Goal: Task Accomplishment & Management: Manage account settings

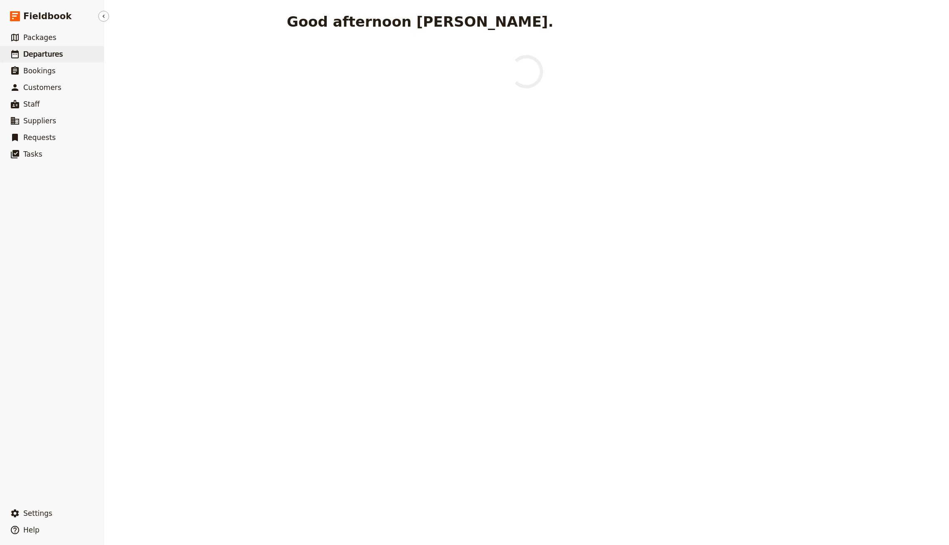
click at [53, 51] on span "Departures" at bounding box center [43, 54] width 40 height 8
select select "CREATED_AT"
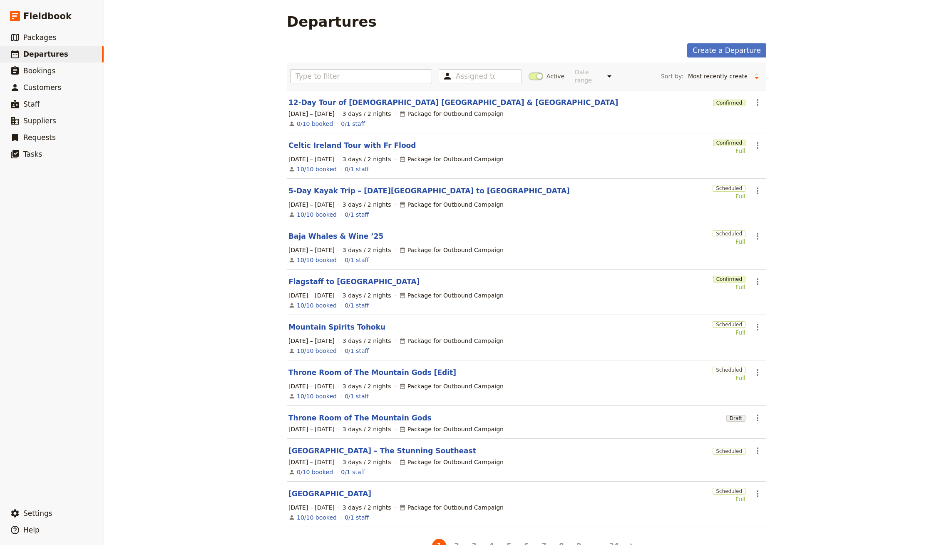
scroll to position [13, 0]
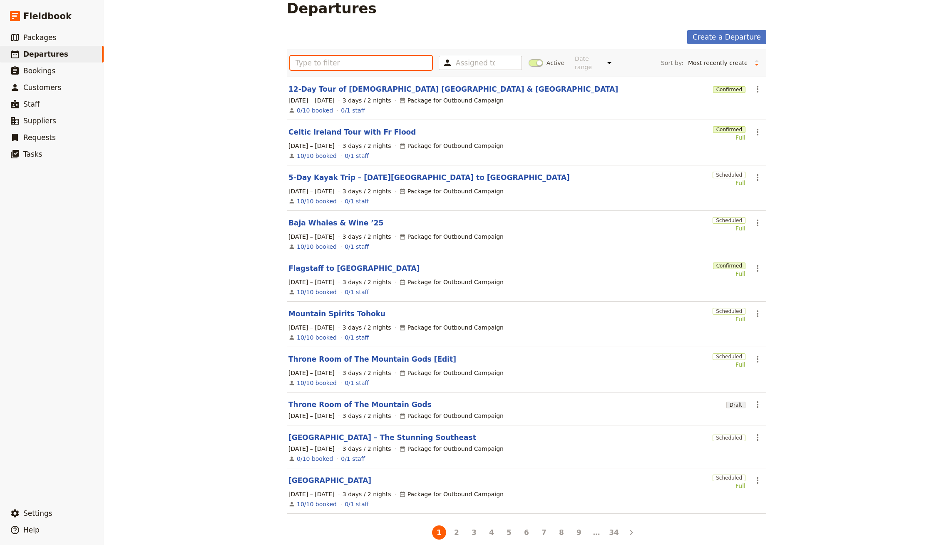
click at [386, 63] on input "text" at bounding box center [361, 63] width 142 height 14
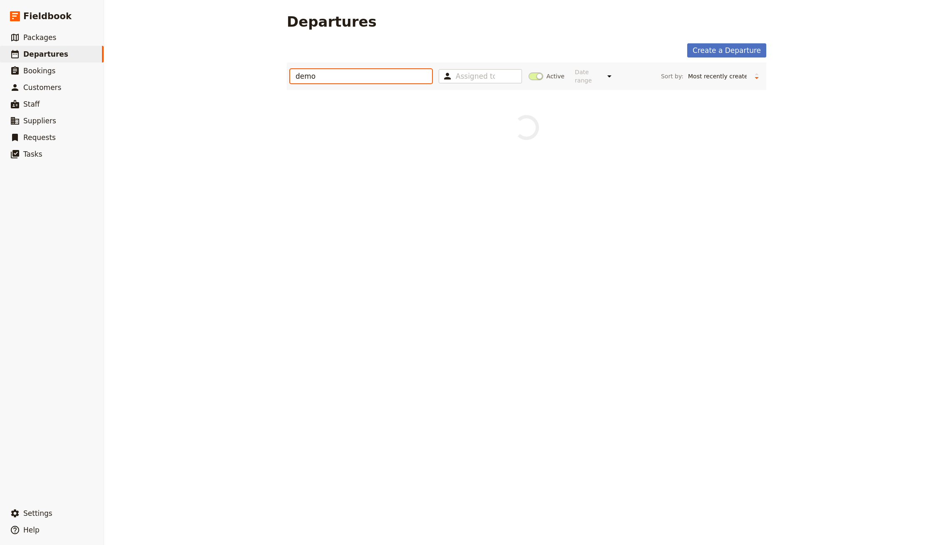
type input "demo"
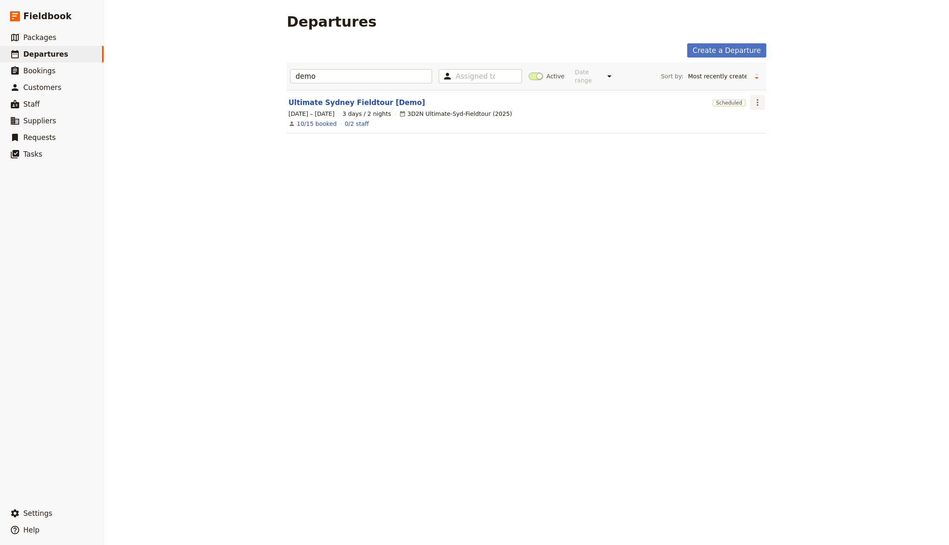
click at [758, 97] on icon "Actions" at bounding box center [758, 102] width 10 height 10
click at [776, 123] on span "Clone this departure" at bounding box center [787, 125] width 60 height 8
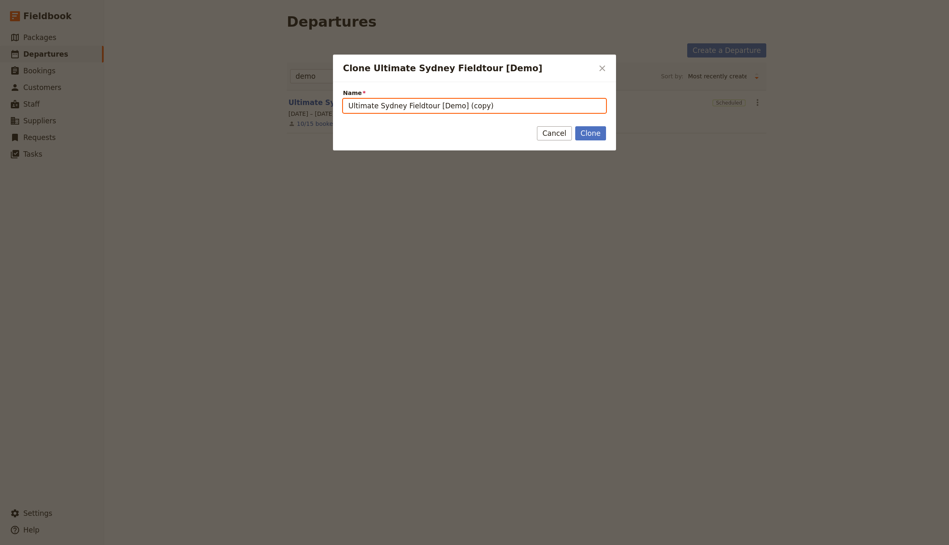
drag, startPoint x: 435, startPoint y: 106, endPoint x: 595, endPoint y: 106, distance: 159.5
click at [595, 106] on input "Ultimate Sydney Fieldtour [Demo] (copy)" at bounding box center [474, 106] width 263 height 14
type input "Ultimate Sydney Fieldtour [test]"
click at [575, 126] on button "Clone" at bounding box center [590, 133] width 31 height 14
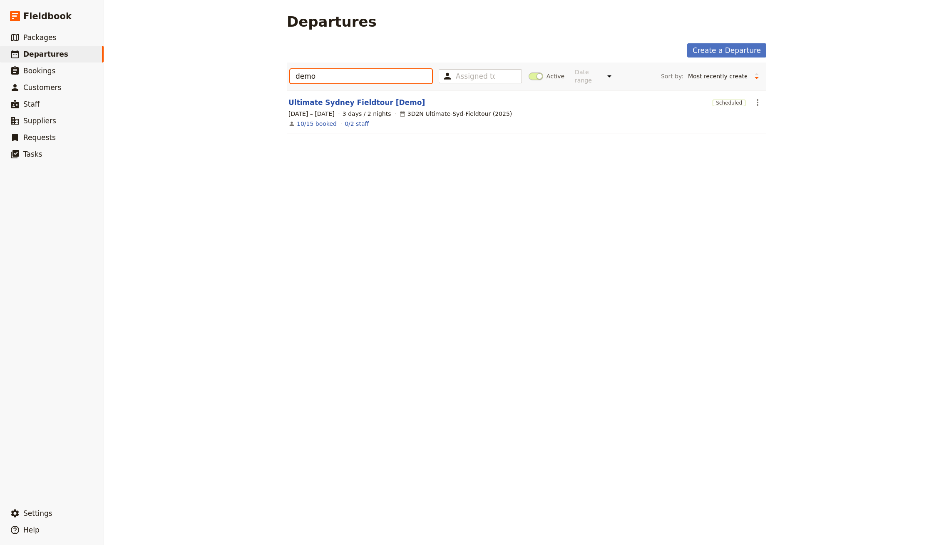
click at [319, 72] on input "demo" at bounding box center [361, 76] width 142 height 14
type input "[test]"
click at [331, 97] on link "Ultimate Sydney Fieldtour [test]" at bounding box center [354, 102] width 130 height 10
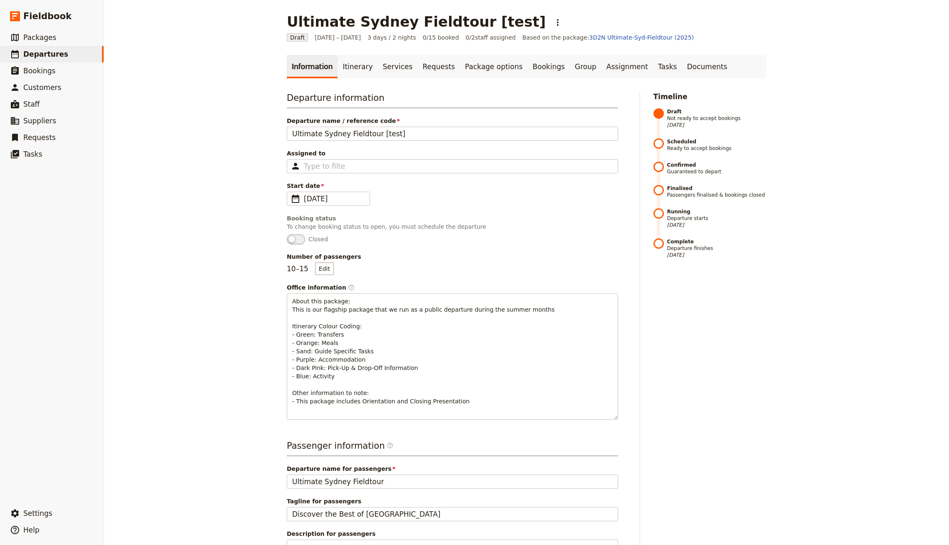
scroll to position [249, 0]
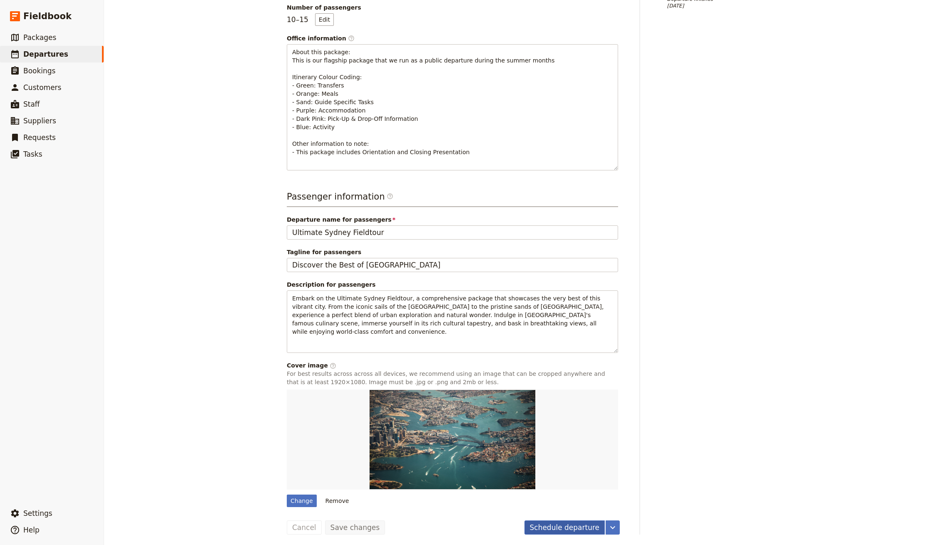
click at [560, 531] on button "Schedule departure" at bounding box center [565, 527] width 81 height 14
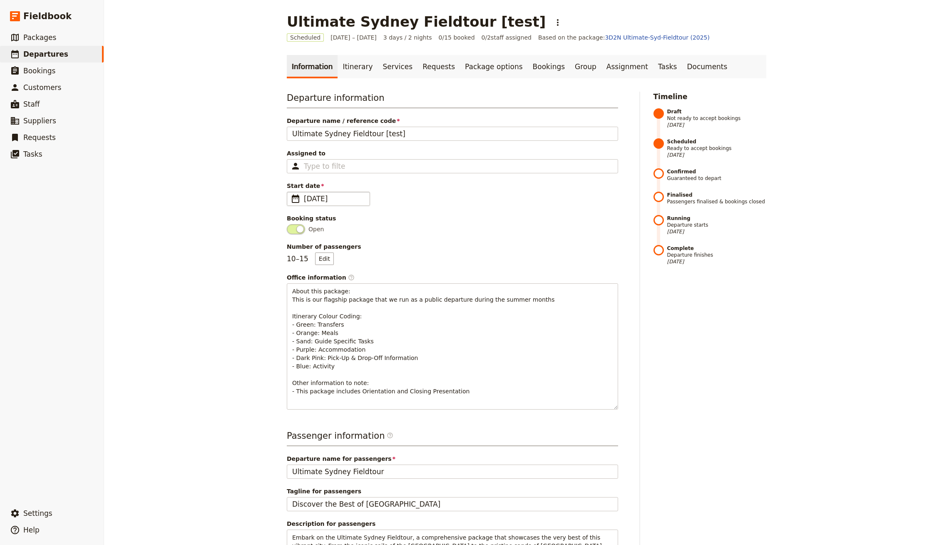
click at [328, 200] on span "6 Apr 2026" at bounding box center [334, 199] width 61 height 10
click at [291, 192] on input "06/04/2026" at bounding box center [290, 192] width 0 height 0
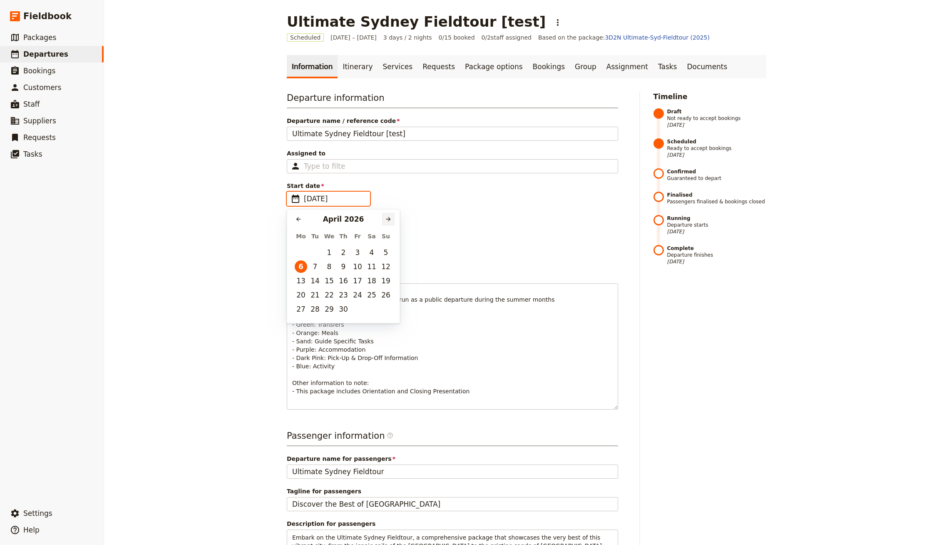
click at [394, 215] on button "​" at bounding box center [388, 219] width 12 height 12
click at [392, 269] on td "12" at bounding box center [386, 266] width 14 height 14
click at [387, 269] on button "12" at bounding box center [386, 266] width 12 height 12
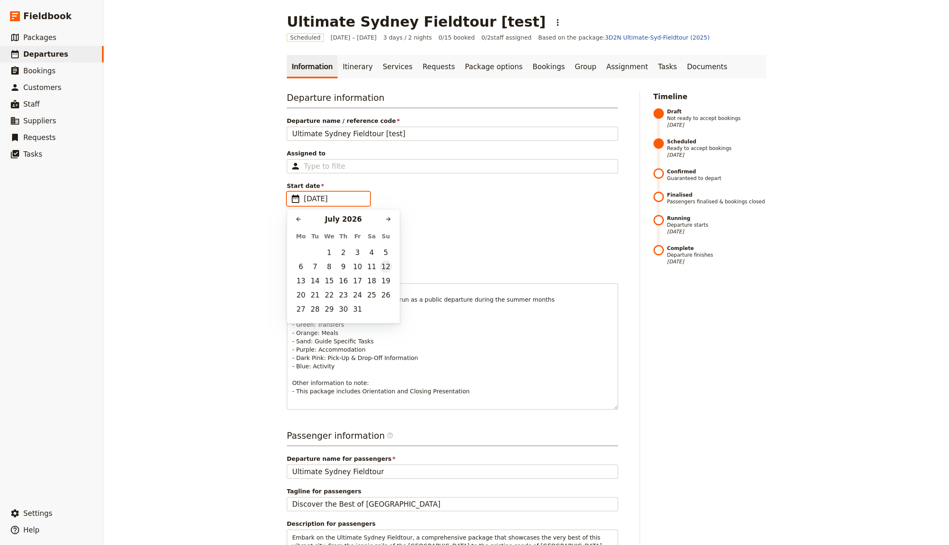
type input "12/07/2026"
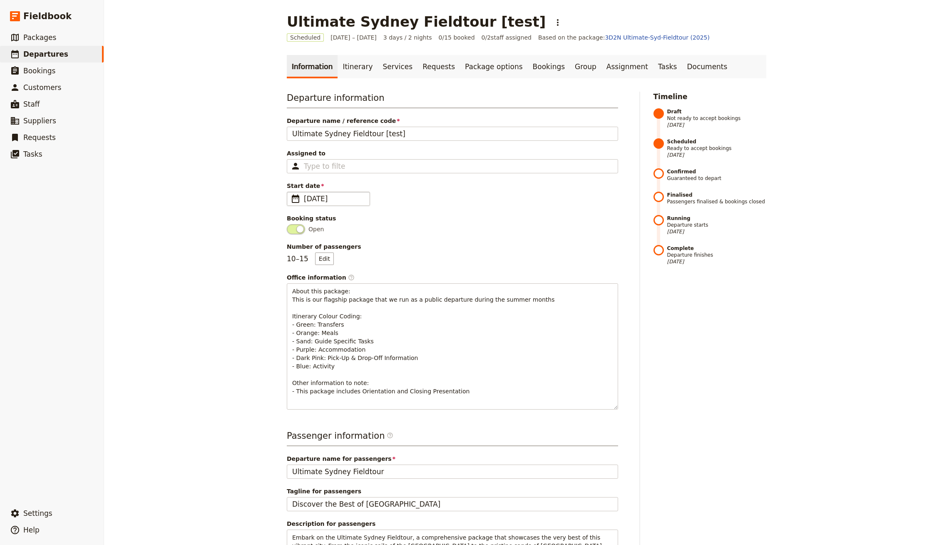
click at [481, 225] on span "Open" at bounding box center [452, 229] width 331 height 10
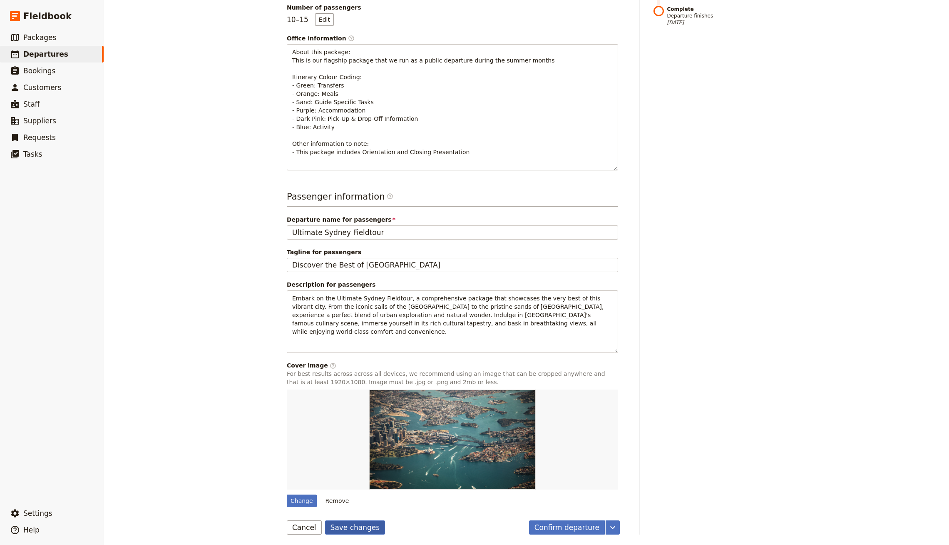
click at [347, 524] on button "Save changes" at bounding box center [355, 527] width 60 height 14
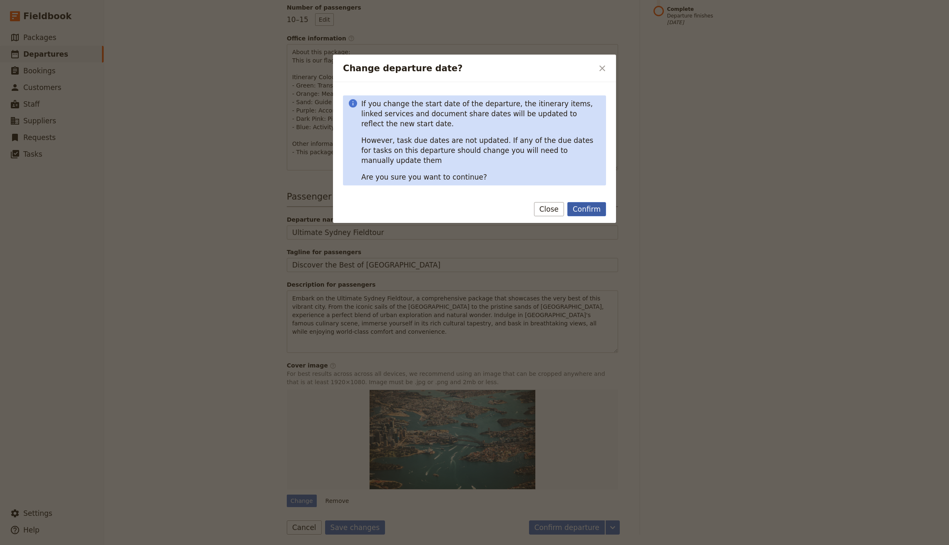
click at [587, 202] on button "Confirm" at bounding box center [587, 209] width 39 height 14
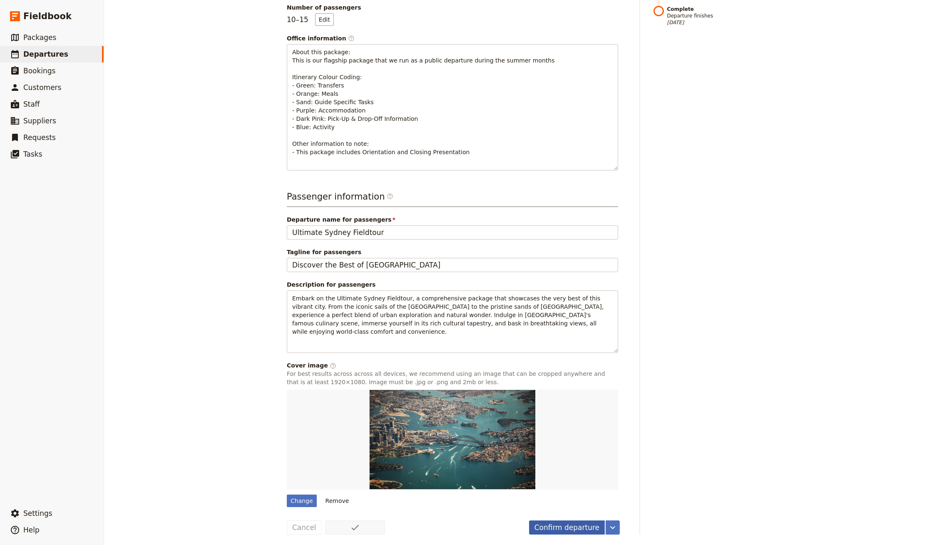
click at [569, 527] on button "Confirm departure" at bounding box center [567, 527] width 76 height 14
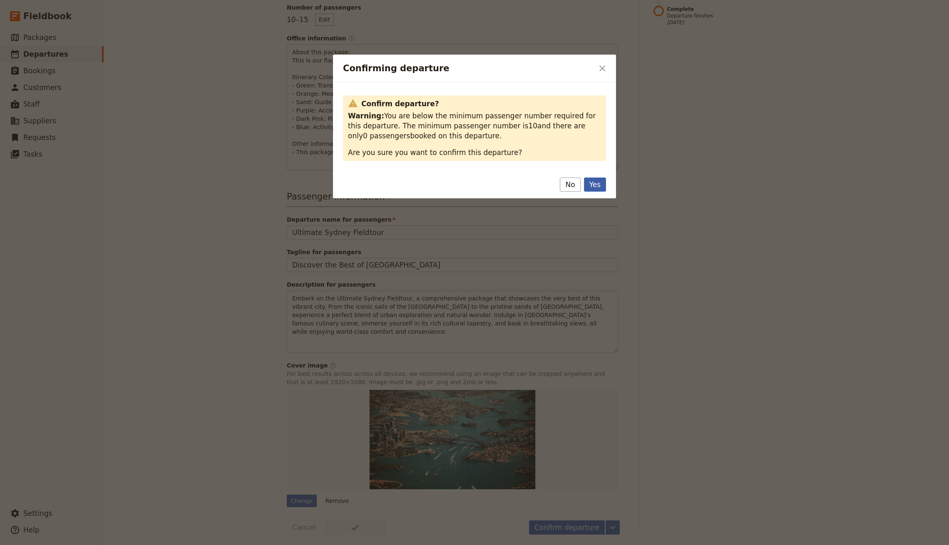
click at [594, 183] on button "Yes" at bounding box center [595, 184] width 22 height 14
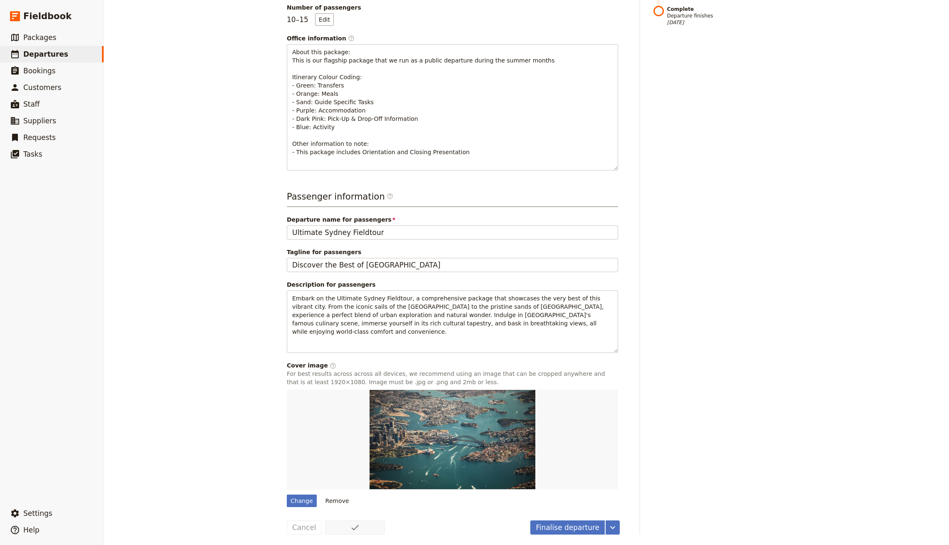
scroll to position [0, 0]
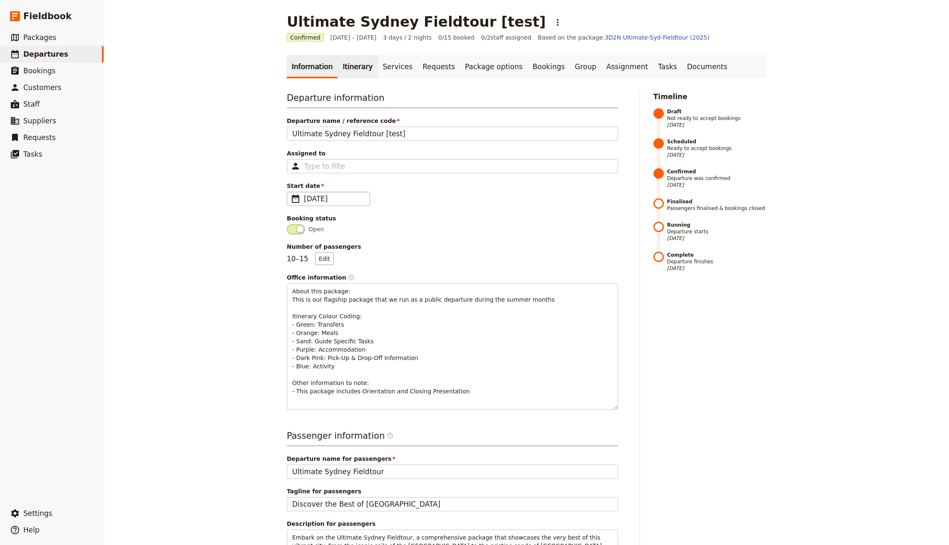
click at [341, 66] on link "Itinerary" at bounding box center [358, 66] width 40 height 23
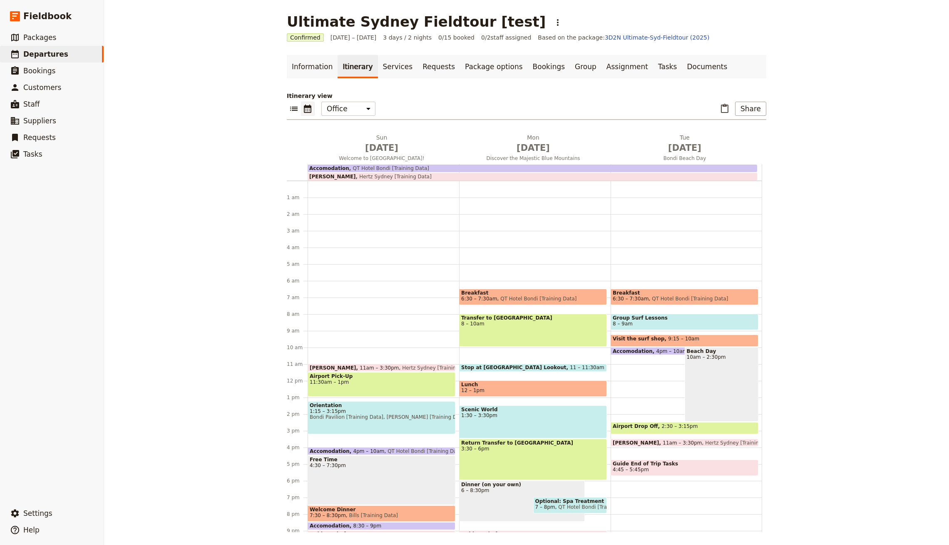
scroll to position [48, 0]
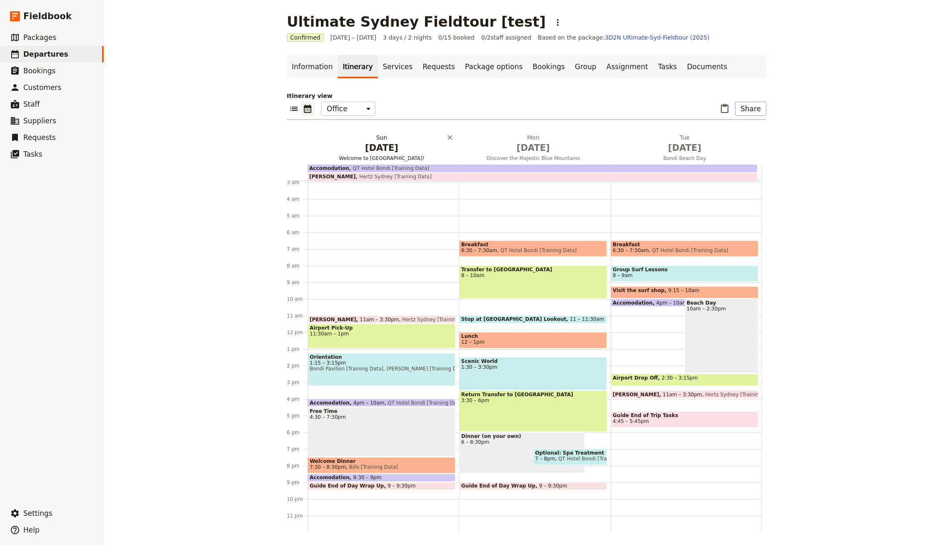
click at [379, 142] on span "Jul 12" at bounding box center [382, 148] width 142 height 12
click at [364, 337] on div "Airport Pick-Up 11:30am – 1pm" at bounding box center [382, 336] width 148 height 25
click at [321, 79] on div "Information Itinerary Services Requests Package options Bookings Group Assignme…" at bounding box center [527, 293] width 480 height 477
click at [319, 74] on link "Information" at bounding box center [312, 66] width 51 height 23
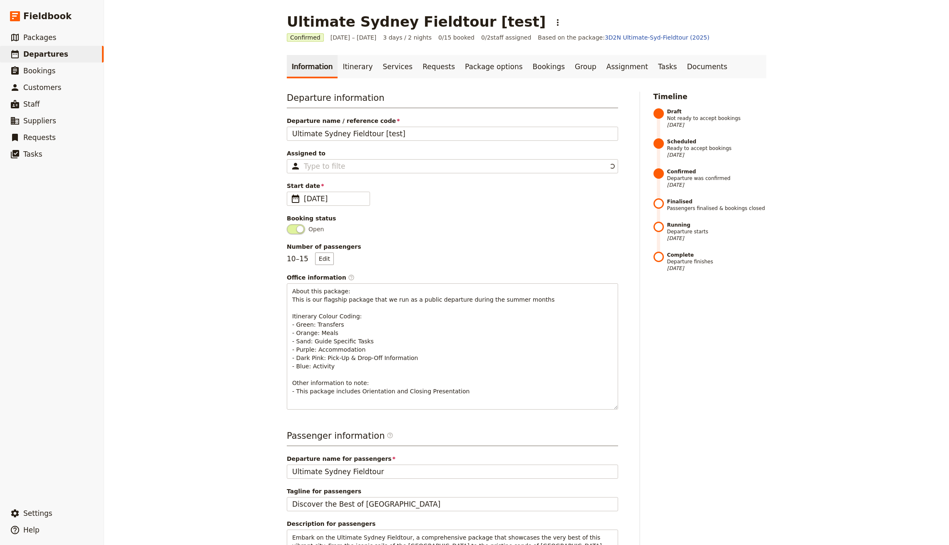
scroll to position [239, 0]
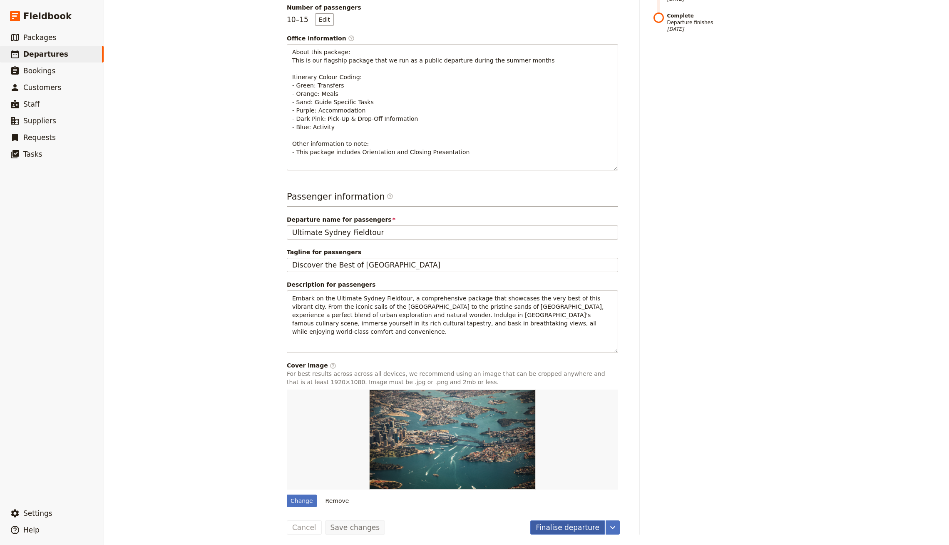
click at [577, 521] on button "Finalise departure" at bounding box center [568, 527] width 75 height 14
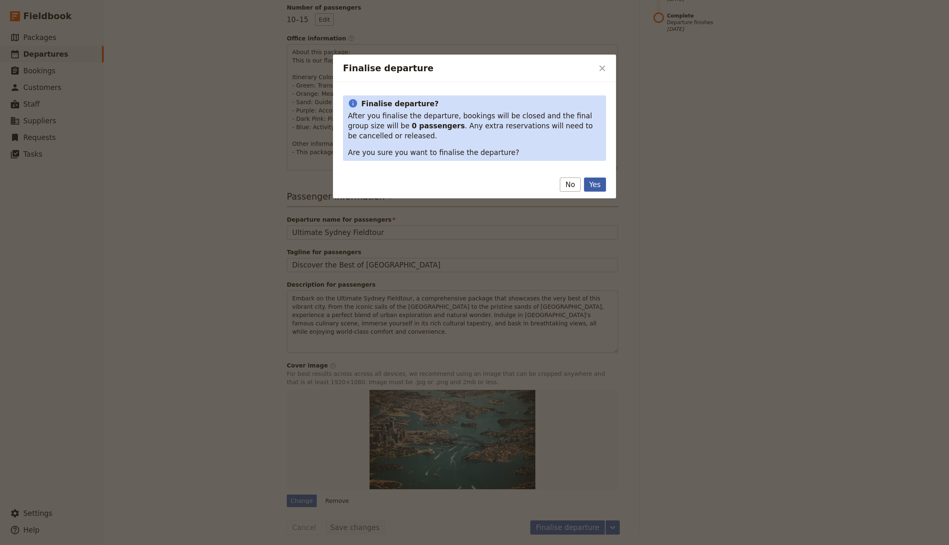
click at [598, 187] on button "Yes" at bounding box center [595, 184] width 22 height 14
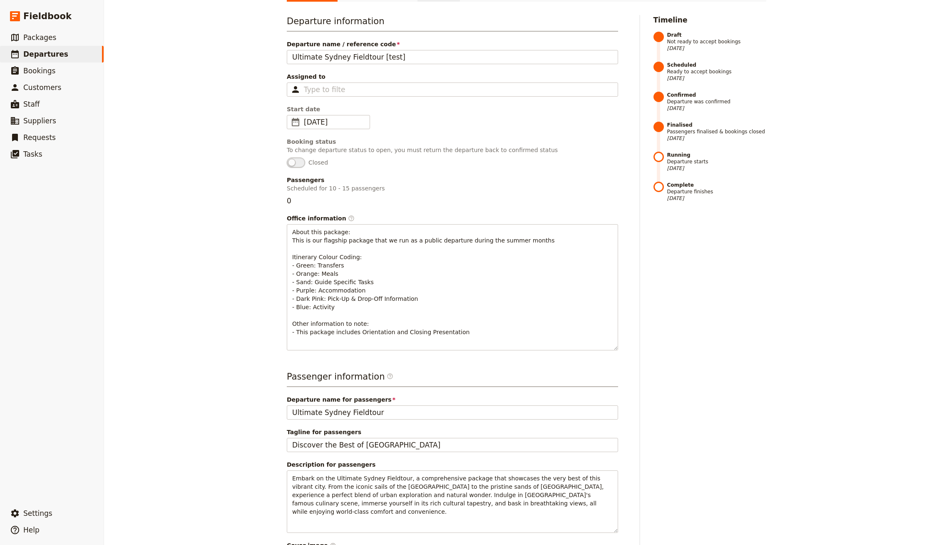
scroll to position [40, 0]
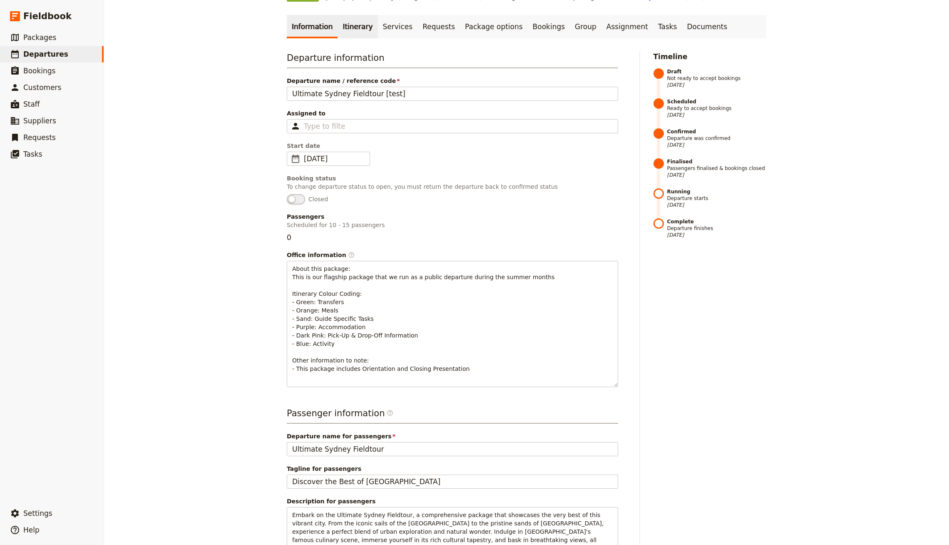
click at [366, 22] on link "Itinerary" at bounding box center [358, 26] width 40 height 23
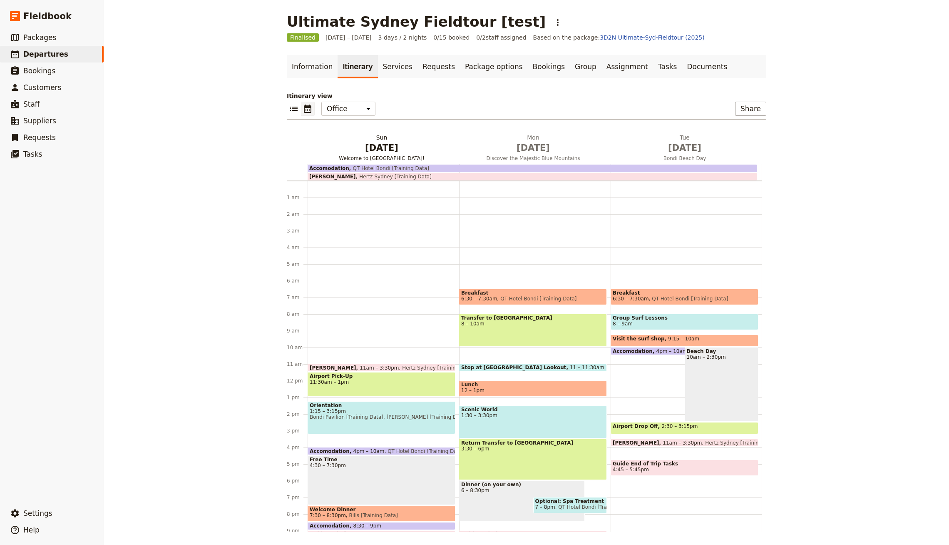
scroll to position [48, 0]
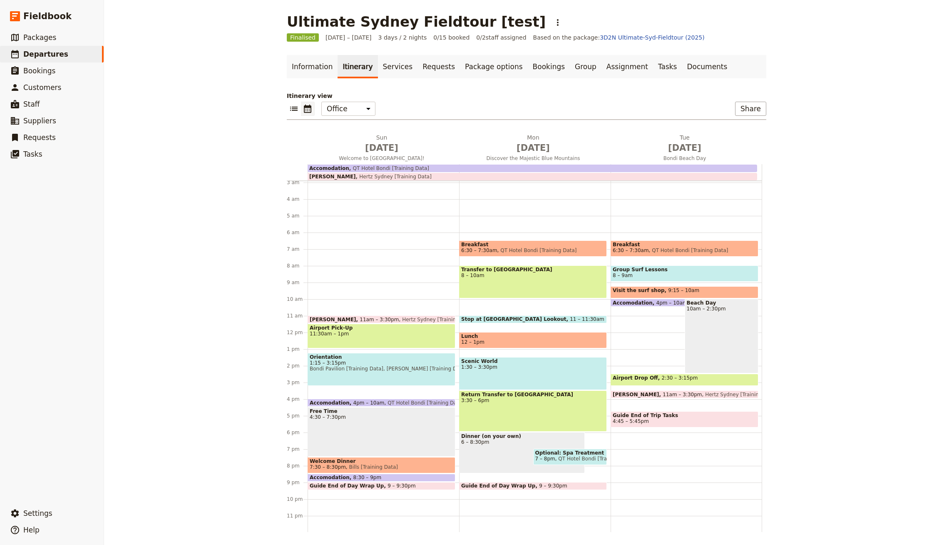
click at [361, 332] on span "11:30am – 1pm" at bounding box center [382, 334] width 144 height 6
click at [310, 67] on link "Information" at bounding box center [312, 66] width 51 height 23
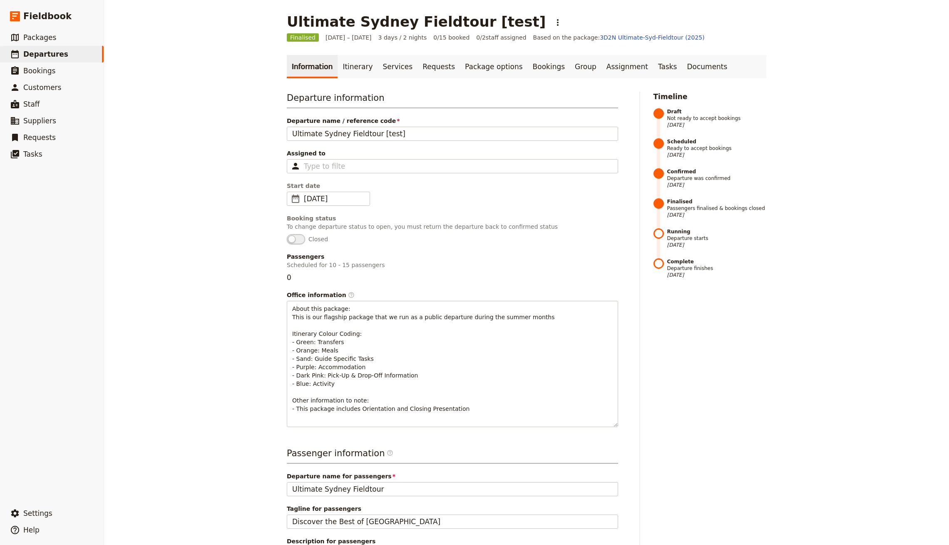
scroll to position [257, 0]
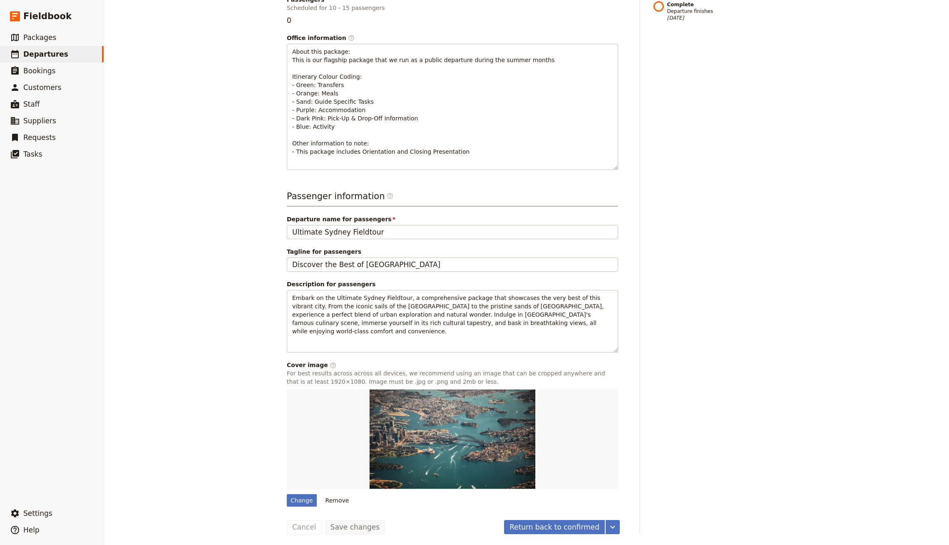
click at [643, 518] on div "Departure information Departure name / reference code Ultimate Sydney Fieldtour…" at bounding box center [527, 184] width 480 height 699
click at [757, 432] on div "Timeline Draft Not ready to accept bookings 25 Sep 2025 Scheduled Ready to acce…" at bounding box center [710, 184] width 113 height 699
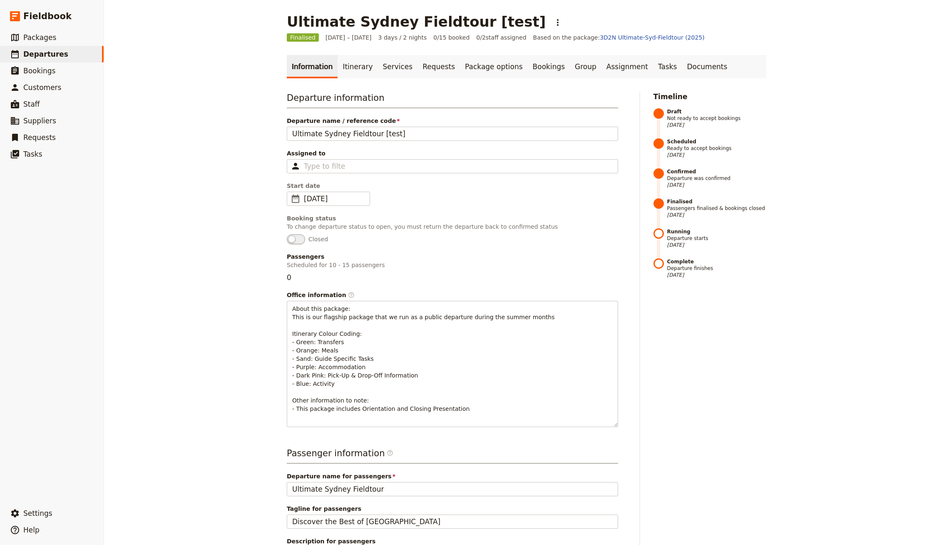
click at [766, 406] on div "Timeline Draft Not ready to accept bookings 25 Sep 2025 Scheduled Ready to acce…" at bounding box center [710, 441] width 113 height 699
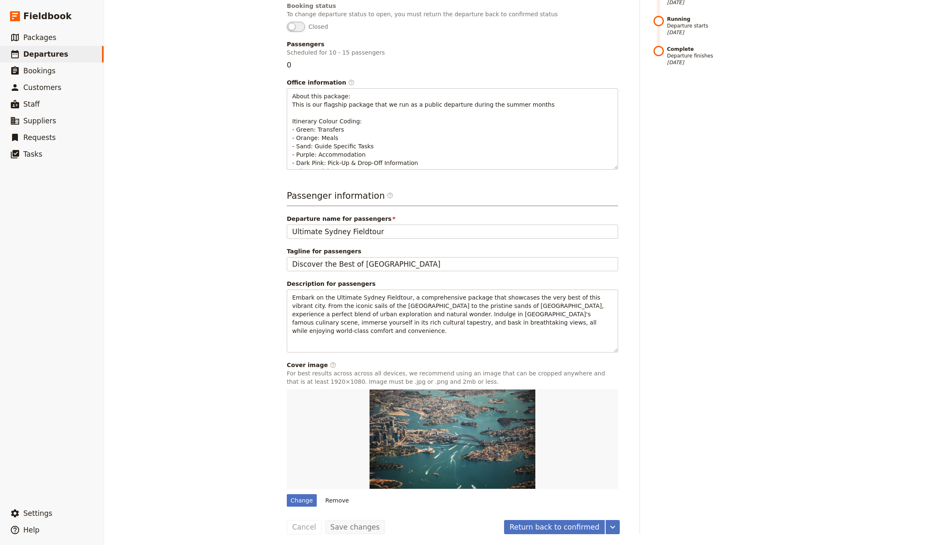
scroll to position [212, 0]
drag, startPoint x: 618, startPoint y: 167, endPoint x: 618, endPoint y: 122, distance: 45.0
click at [618, 122] on div "About this package: This is our flagship package that we run as a public depart…" at bounding box center [452, 128] width 331 height 81
click at [688, 288] on div "Timeline Draft Not ready to accept bookings 25 Sep 2025 Scheduled Ready to acce…" at bounding box center [710, 206] width 113 height 655
click at [53, 515] on button "​ Settings" at bounding box center [52, 513] width 104 height 17
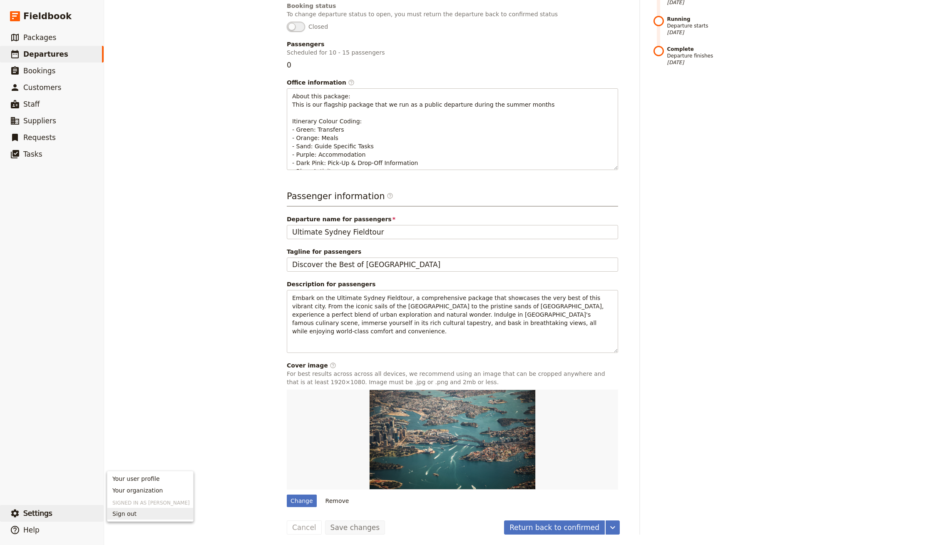
click at [139, 514] on span "Sign out" at bounding box center [150, 513] width 76 height 8
